Goal: Navigation & Orientation: Find specific page/section

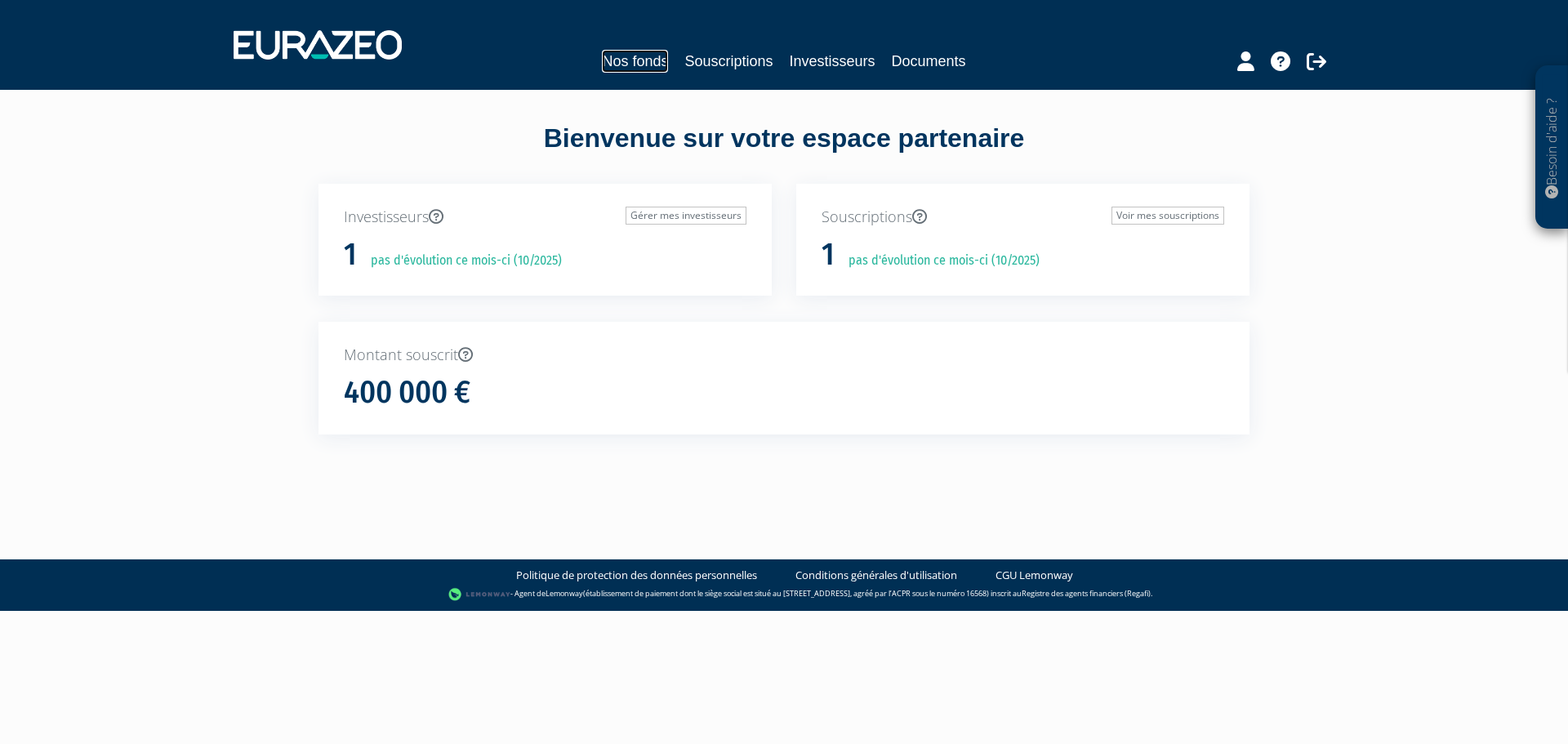
click at [622, 65] on link "Nos fonds" at bounding box center [634, 61] width 66 height 23
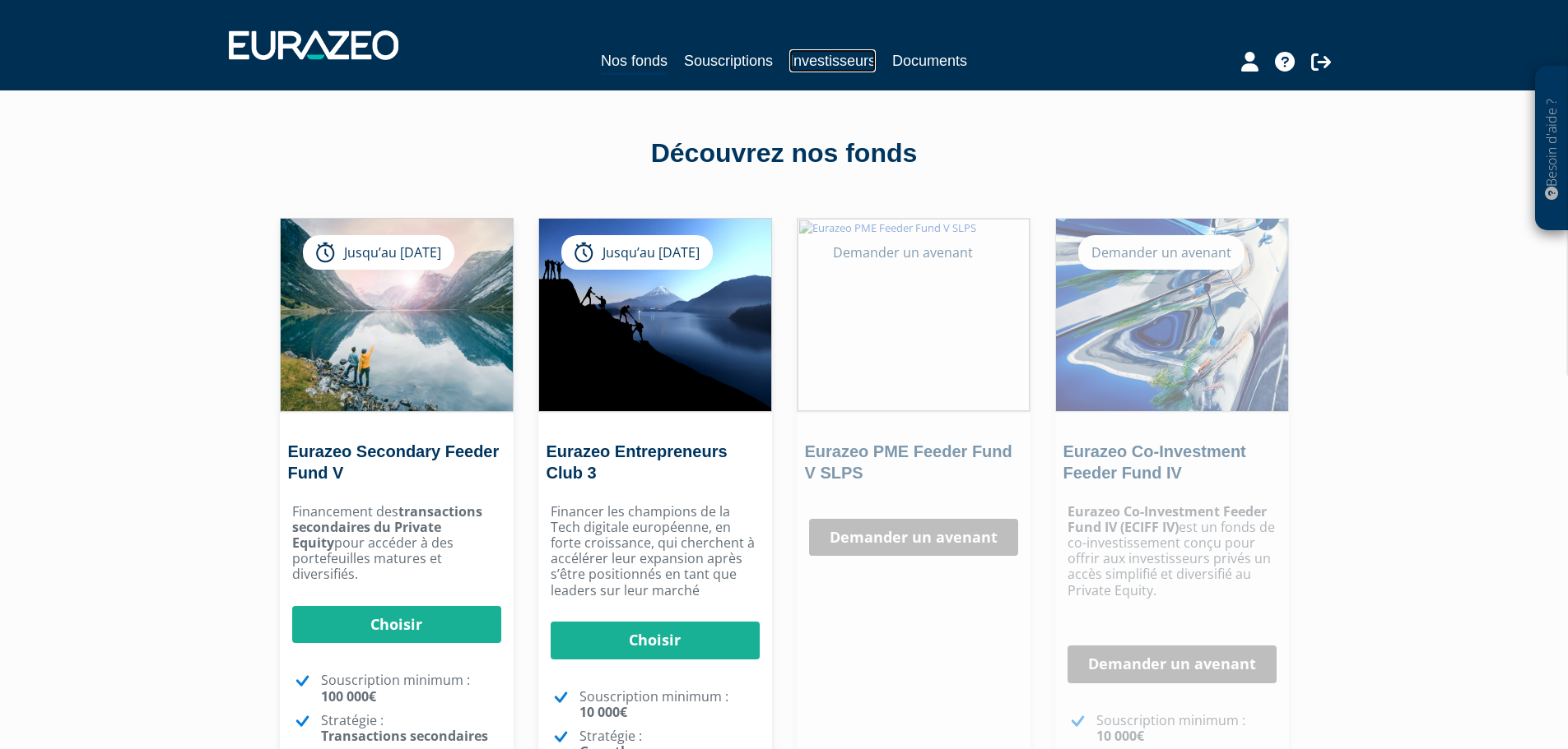
click at [806, 58] on link "Investisseurs" at bounding box center [831, 61] width 86 height 23
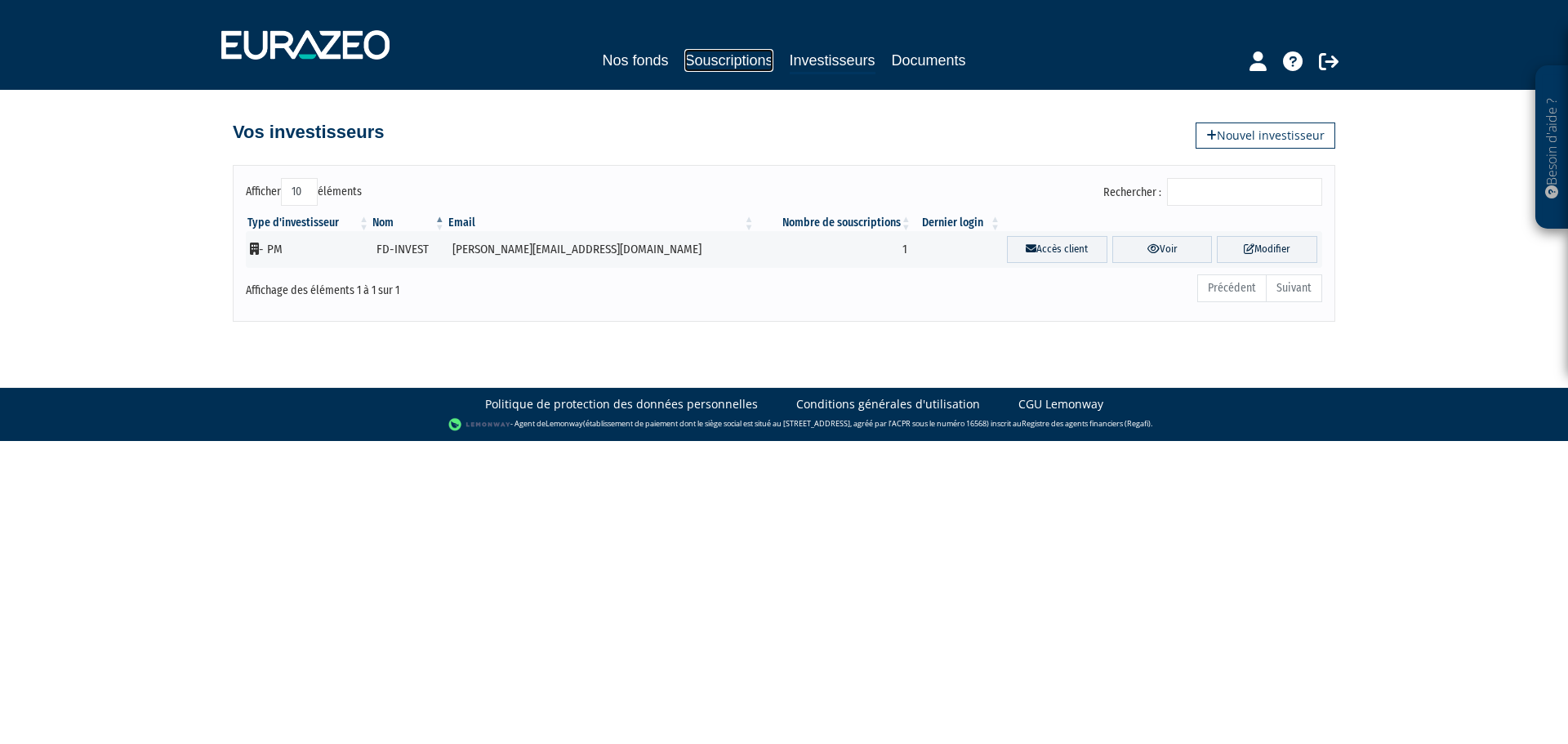
click at [725, 53] on link "Souscriptions" at bounding box center [728, 60] width 88 height 23
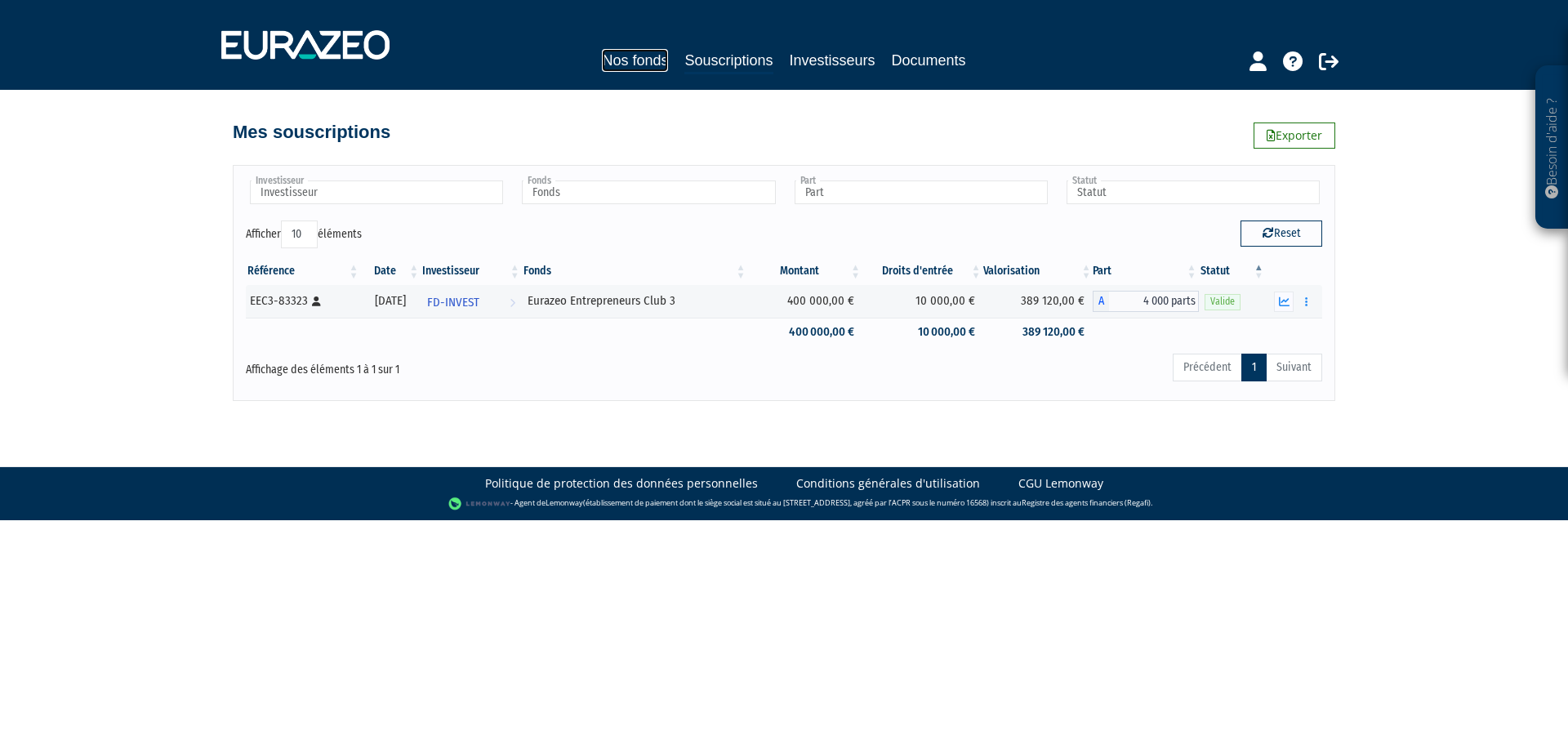
click at [652, 58] on link "Nos fonds" at bounding box center [634, 60] width 66 height 23
